Goal: Information Seeking & Learning: Learn about a topic

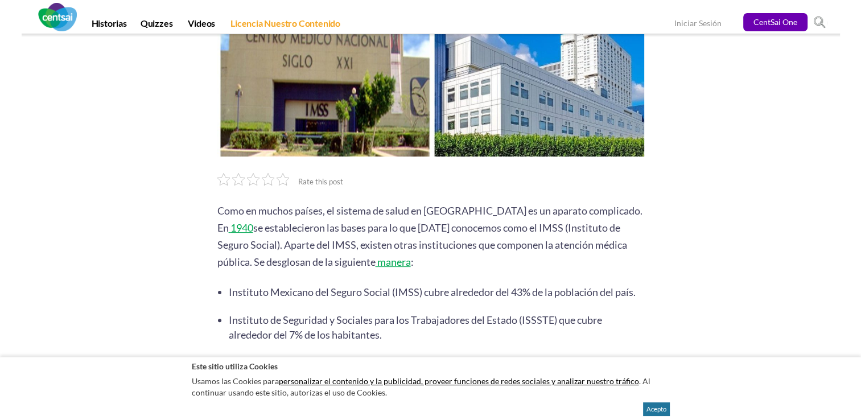
scroll to position [250, 0]
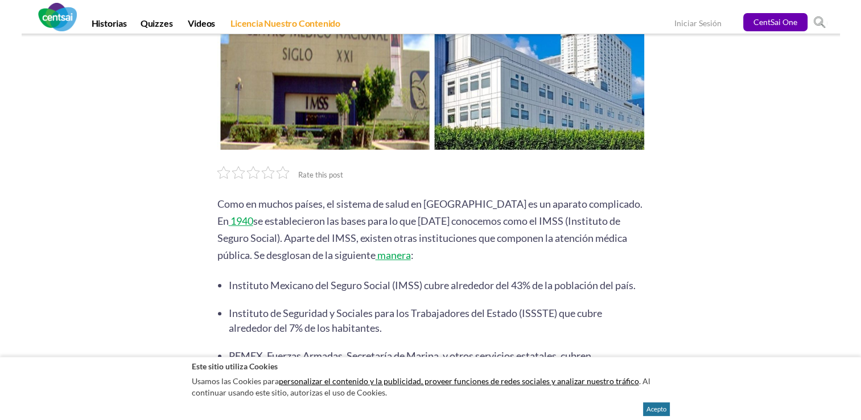
click at [205, 368] on h2 "Este sitio utiliza Cookies" at bounding box center [431, 366] width 478 height 11
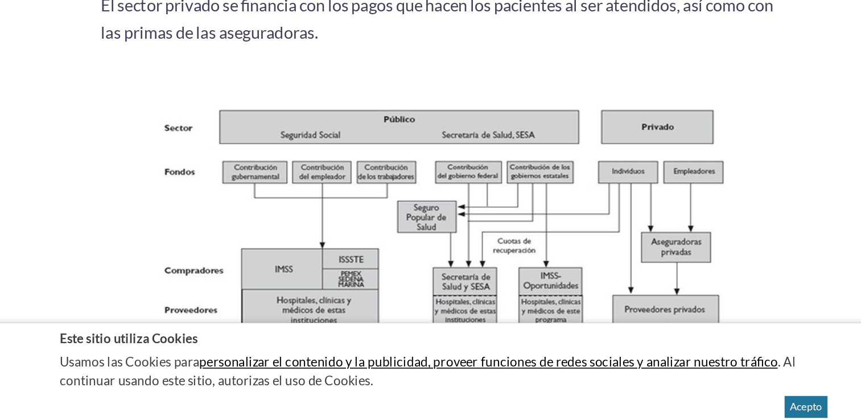
scroll to position [820, 0]
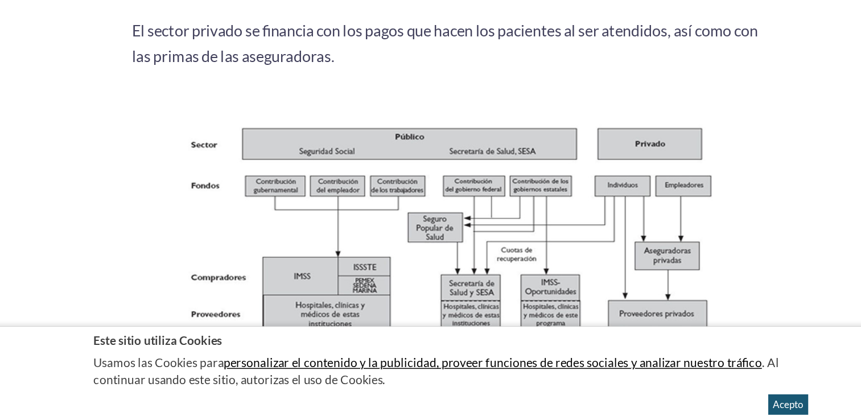
click at [666, 412] on button "Acepto" at bounding box center [656, 409] width 27 height 14
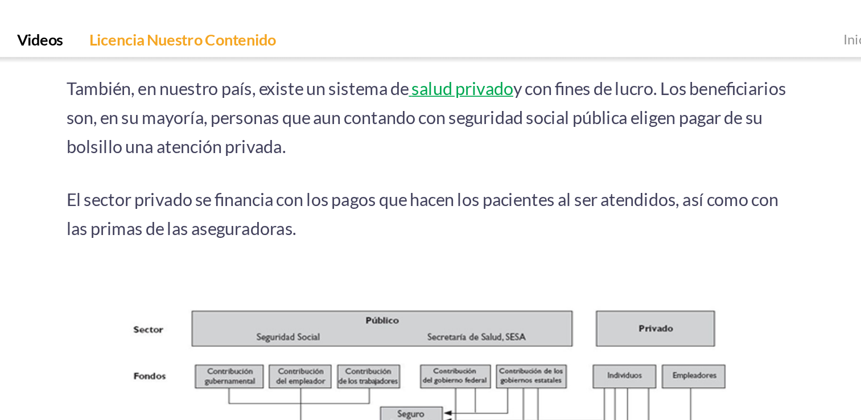
scroll to position [805, 0]
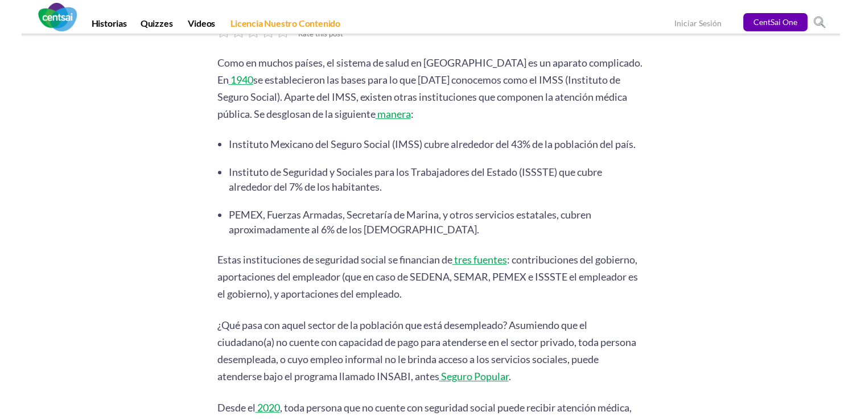
scroll to position [449, 0]
